Goal: Navigation & Orientation: Understand site structure

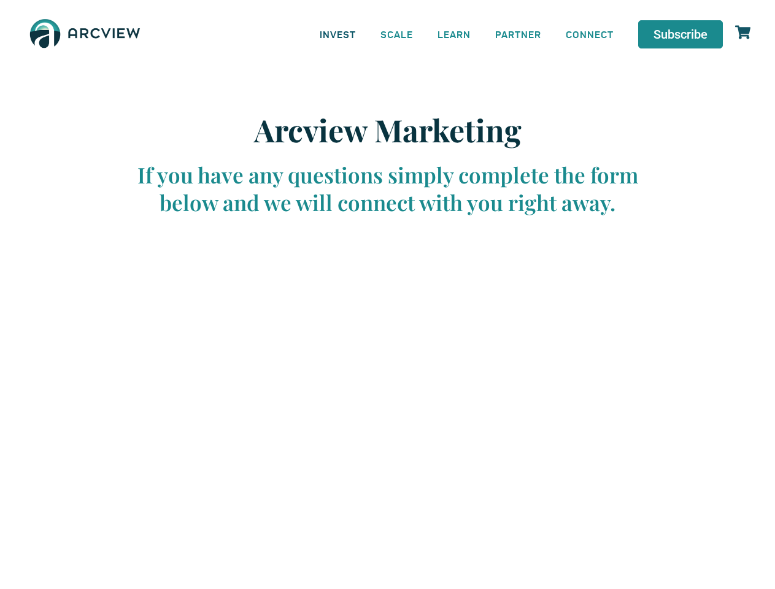
click at [338, 34] on link "INVEST" at bounding box center [338, 34] width 61 height 28
click at [397, 34] on link "SCALE" at bounding box center [396, 34] width 57 height 28
click at [454, 34] on link "LEARN" at bounding box center [454, 34] width 58 height 28
click at [590, 34] on link "CONNECT" at bounding box center [590, 34] width 72 height 28
